Goal: Obtain resource: Download file/media

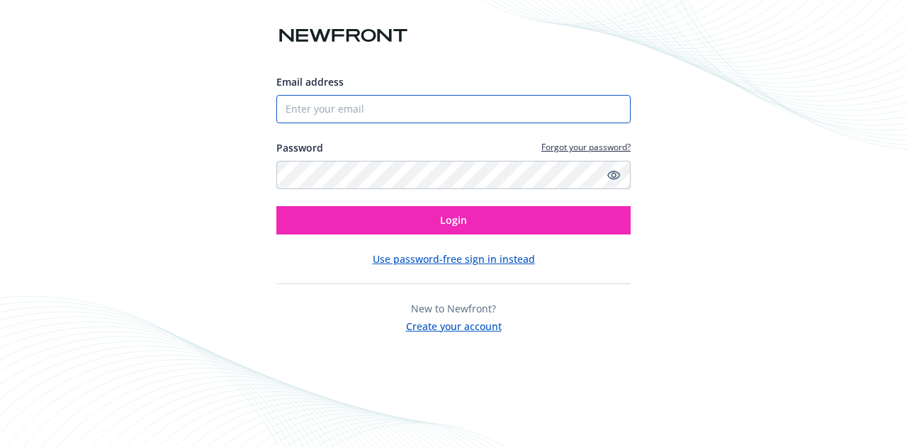
click at [408, 107] on input "Email address" at bounding box center [453, 109] width 354 height 28
type input "[PERSON_NAME][EMAIL_ADDRESS][PERSON_NAME][DOMAIN_NAME]"
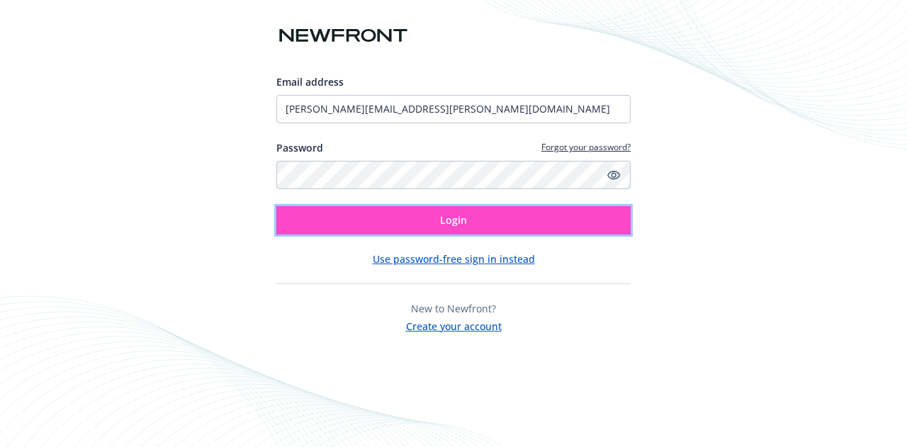
click at [421, 222] on button "Login" at bounding box center [453, 220] width 354 height 28
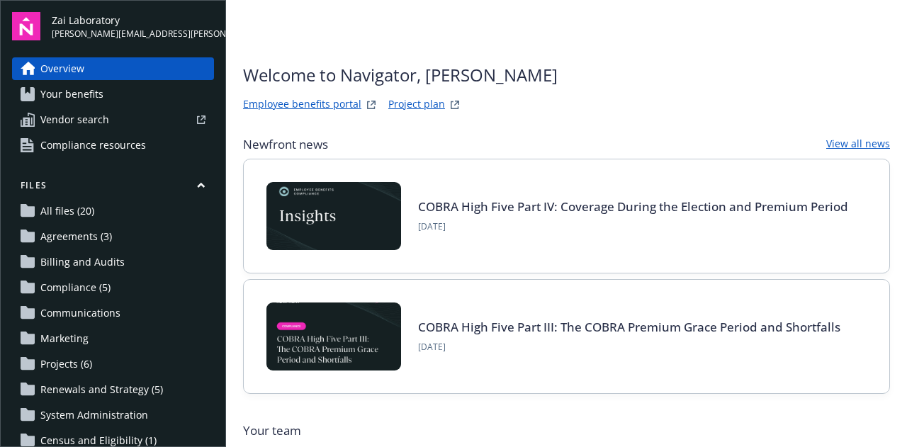
click at [71, 210] on span "All files (20)" at bounding box center [67, 211] width 54 height 23
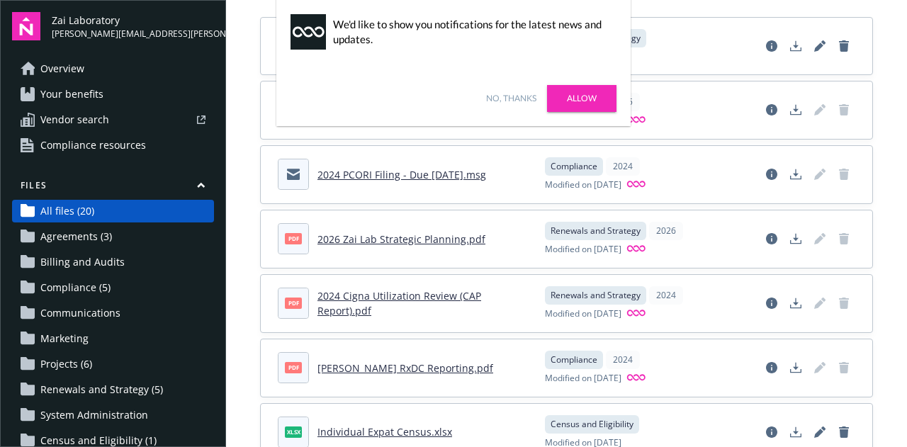
scroll to position [71, 0]
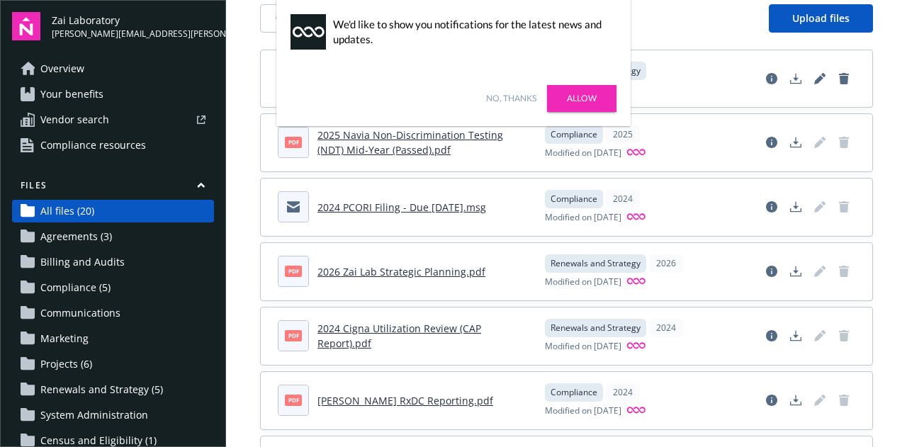
click at [69, 70] on span "Overview" at bounding box center [62, 68] width 44 height 23
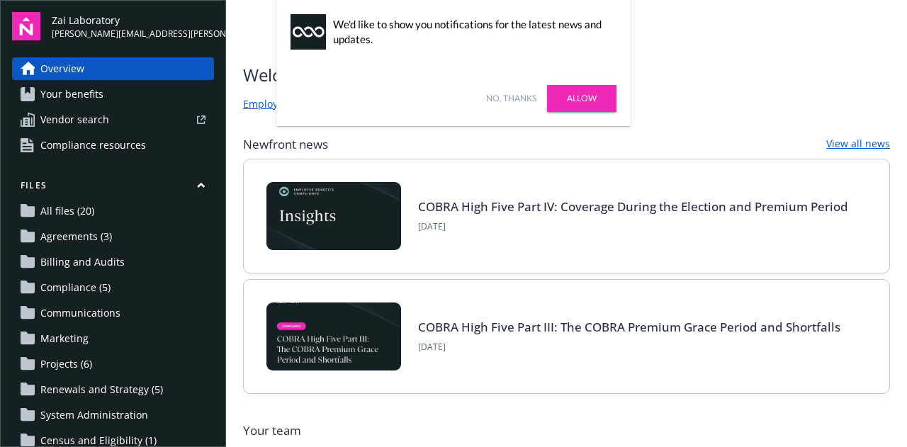
click at [516, 98] on link "No, thanks" at bounding box center [511, 98] width 50 height 13
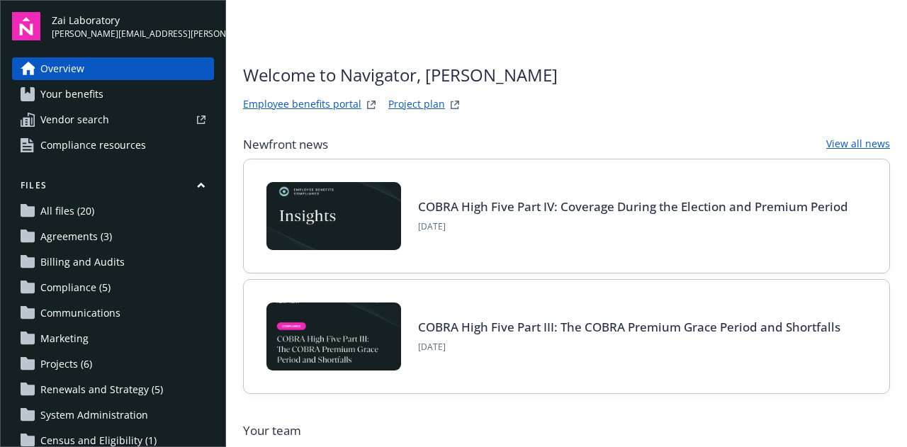
click at [431, 103] on link "Project plan" at bounding box center [416, 104] width 57 height 17
